Goal: Task Accomplishment & Management: Use online tool/utility

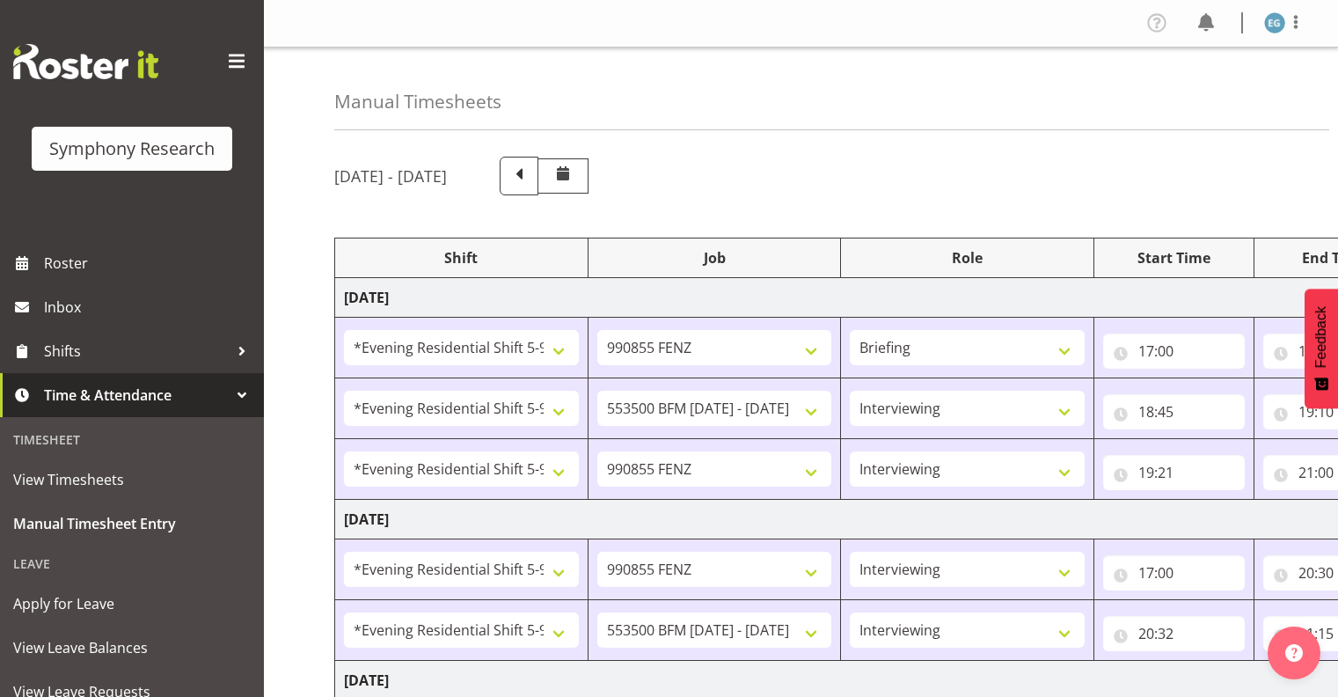
select select "48116"
select select "9636"
select select "297"
select select "48116"
select select "10242"
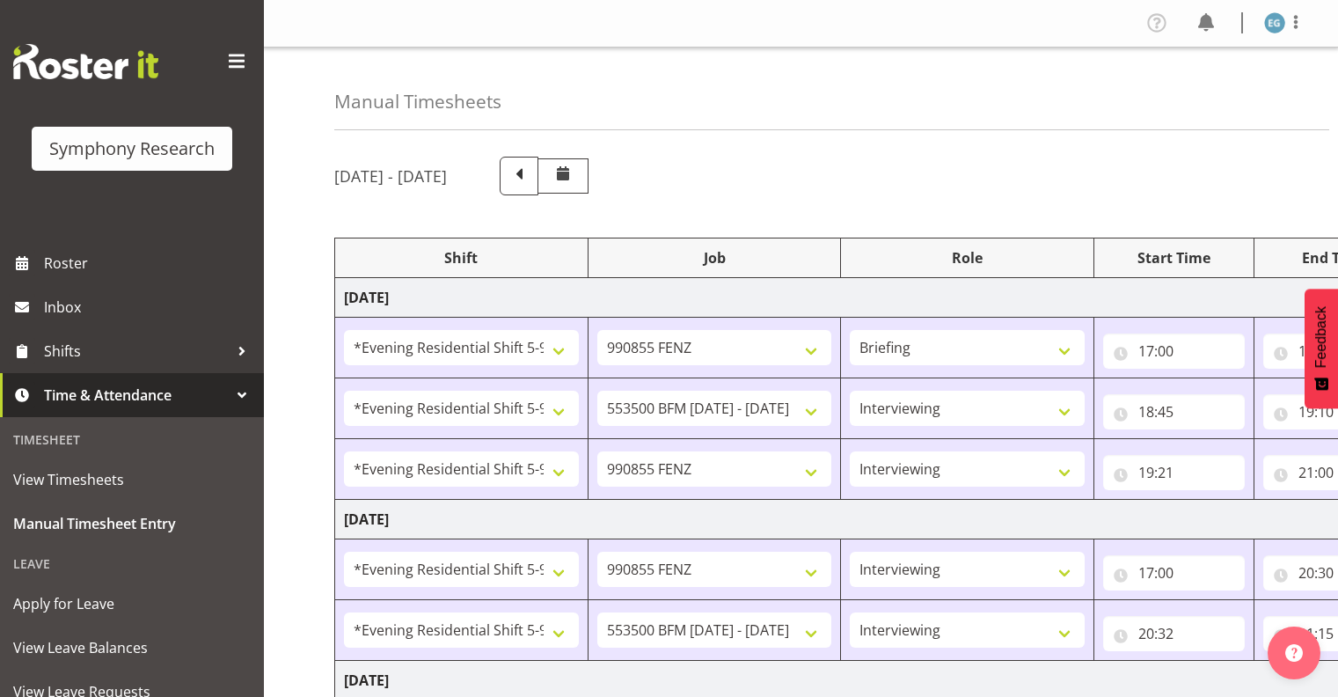
select select "48116"
select select "9636"
select select "48116"
select select "9636"
select select "48116"
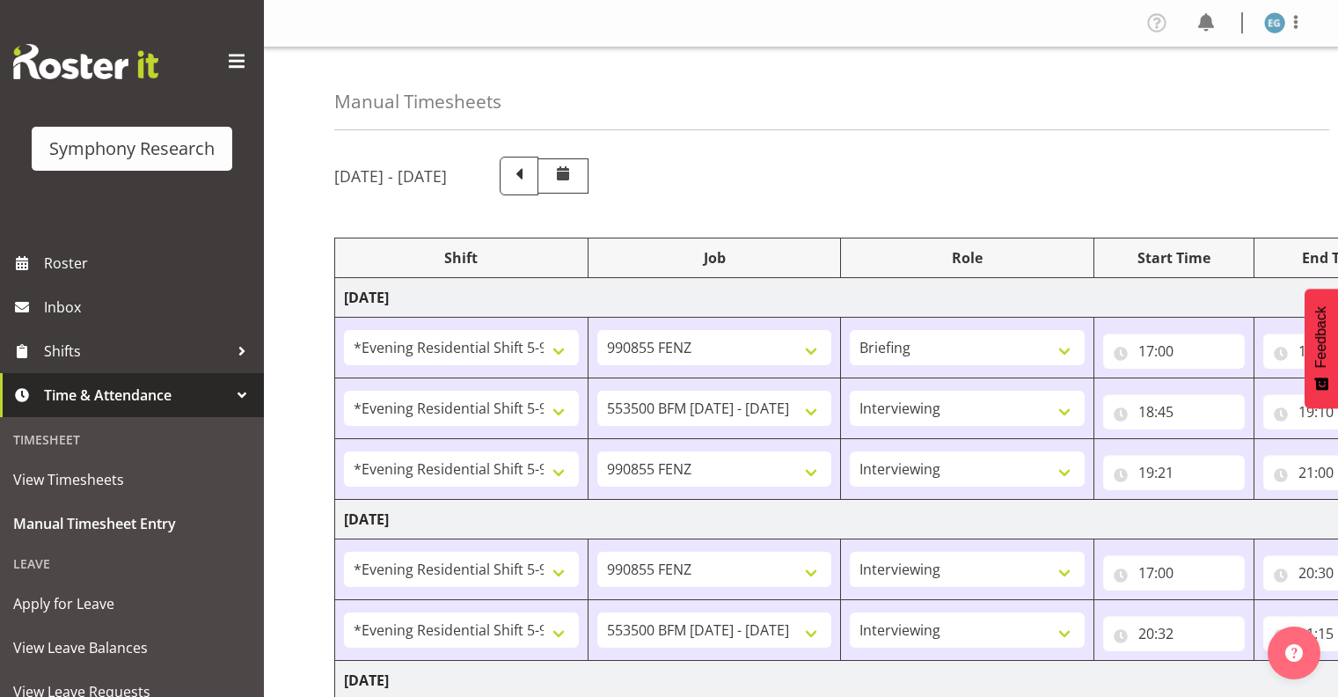
select select "10242"
select select "48116"
select select "9636"
select select "48116"
select select "10239"
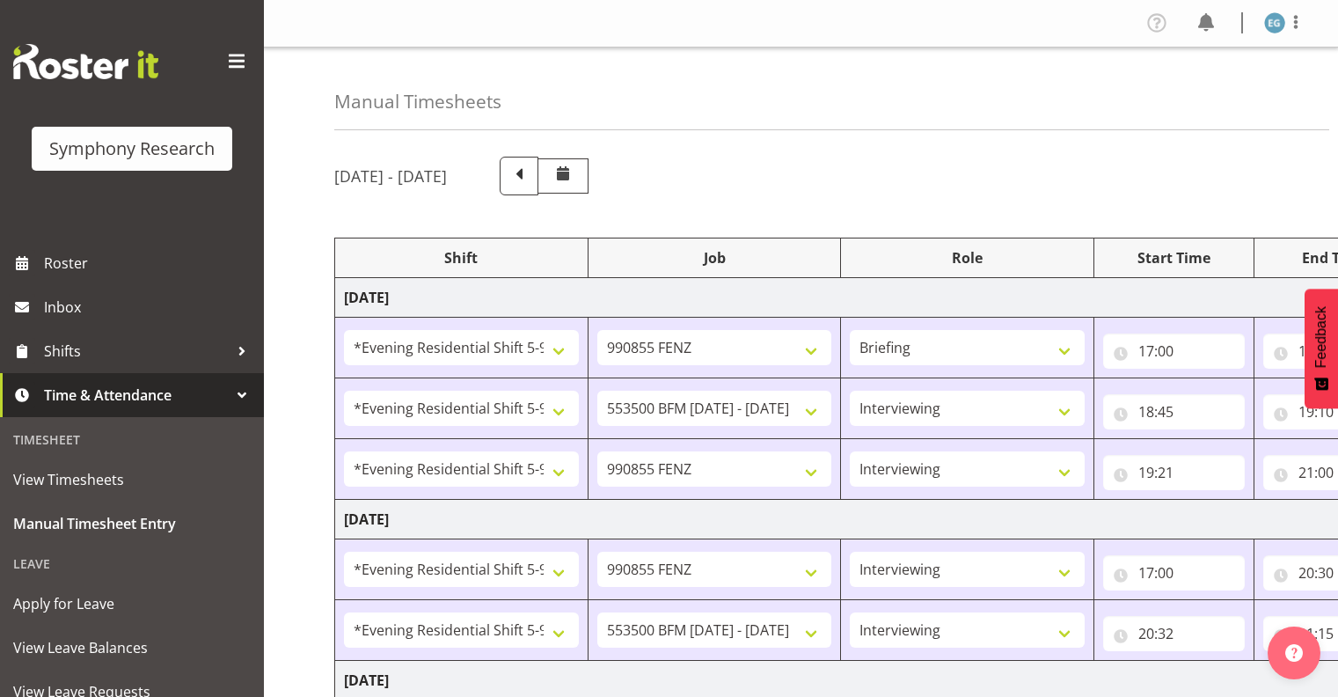
select select "297"
select select "48116"
select select "10239"
select select "48116"
select select "9636"
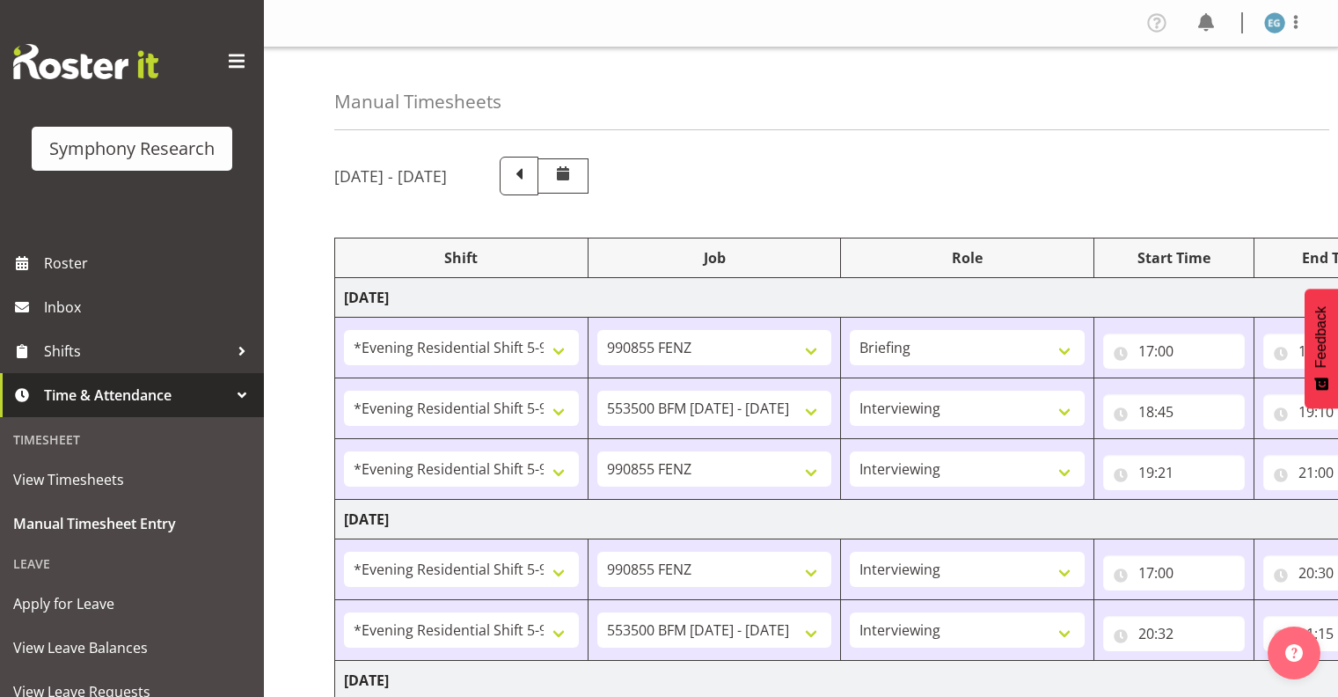
select select "13886"
select select "10239"
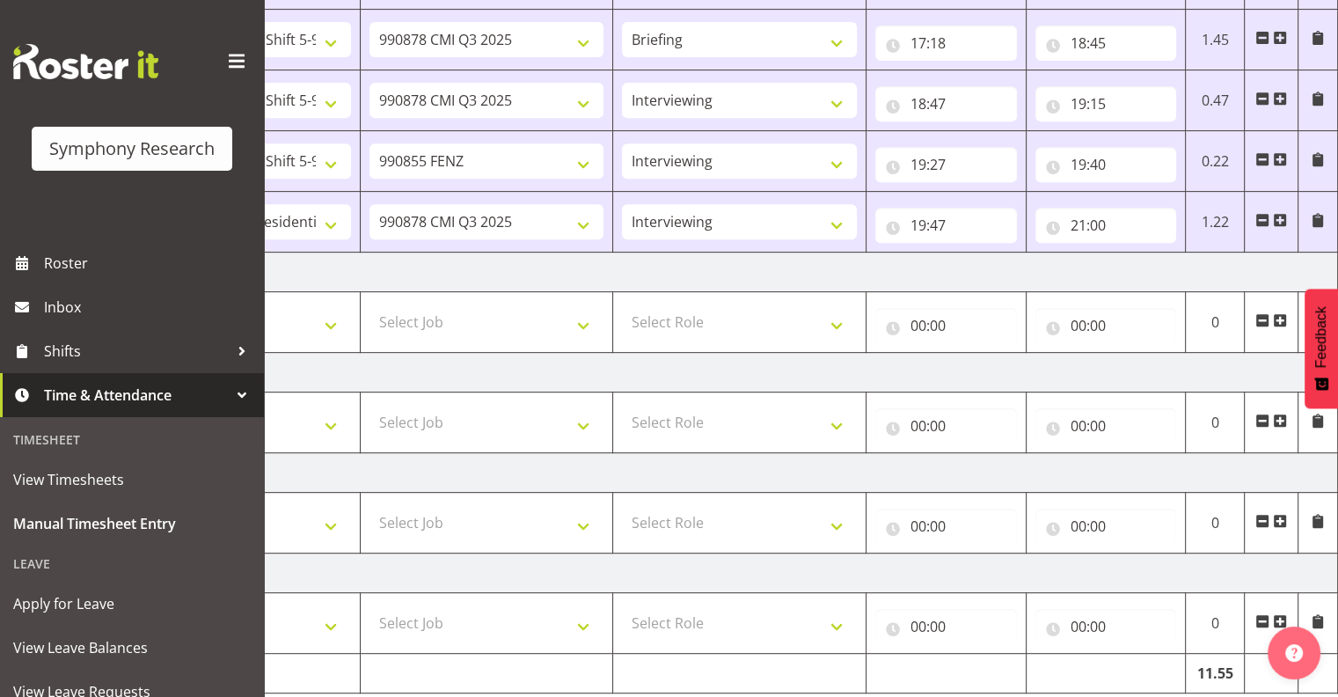
scroll to position [815, 0]
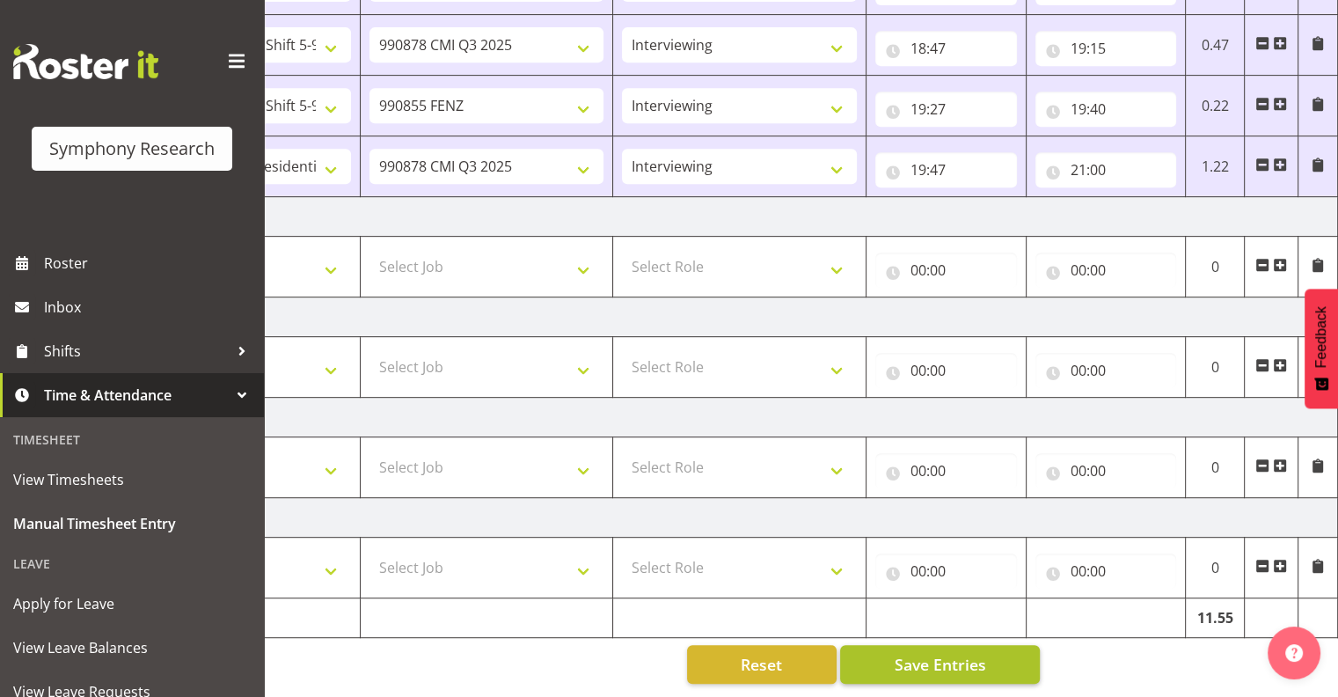
click at [925, 653] on span "Save Entries" at bounding box center [939, 664] width 91 height 23
